Goal: Task Accomplishment & Management: Manage account settings

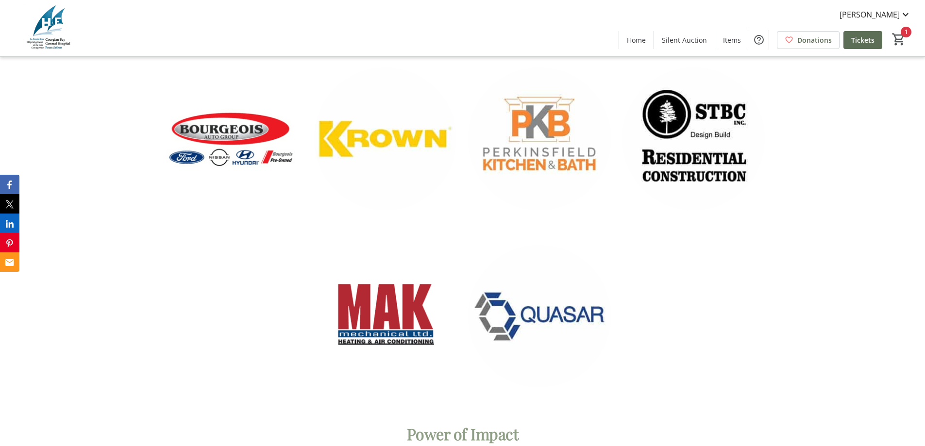
scroll to position [4417, 0]
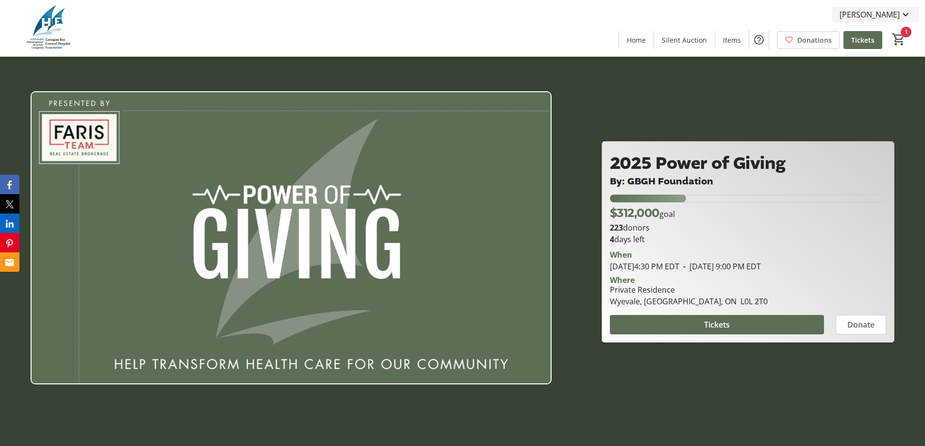
click at [878, 11] on span "[PERSON_NAME]" at bounding box center [869, 15] width 60 height 12
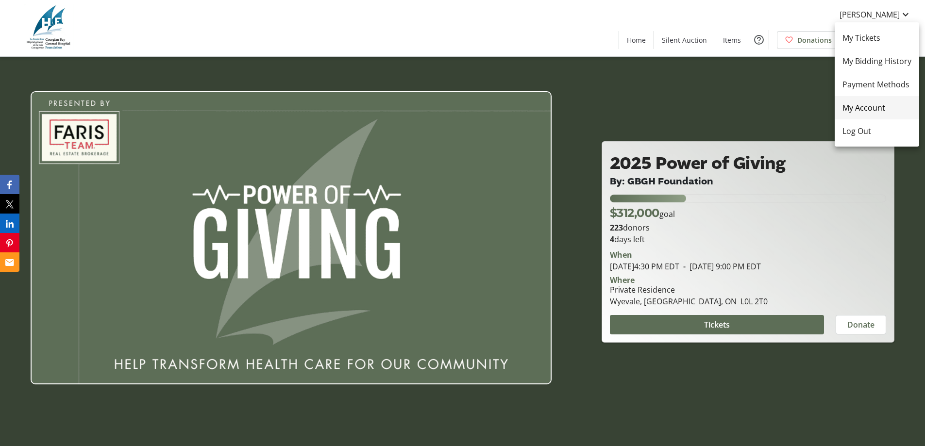
click at [876, 111] on span "My Account" at bounding box center [876, 108] width 69 height 12
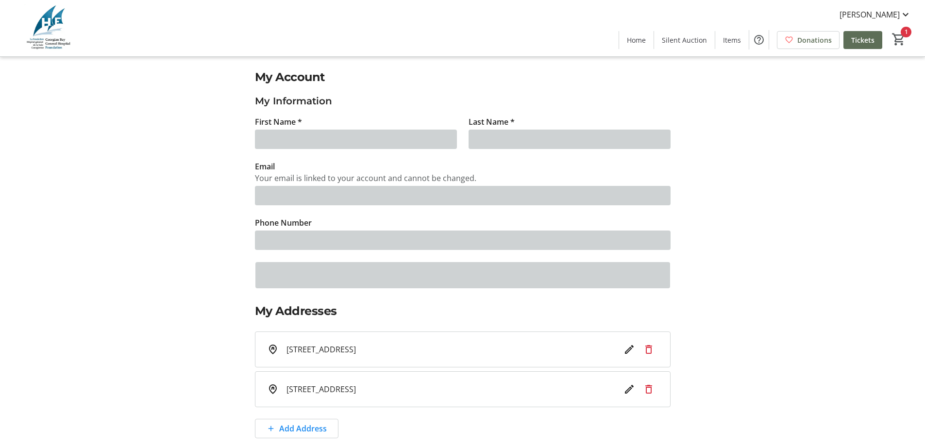
type input "Robyn"
type input "Kaczanowski"
type input "kaczanowskir@gbgh.on.ca"
type input "(705) 543-0252"
